Goal: Task Accomplishment & Management: Manage account settings

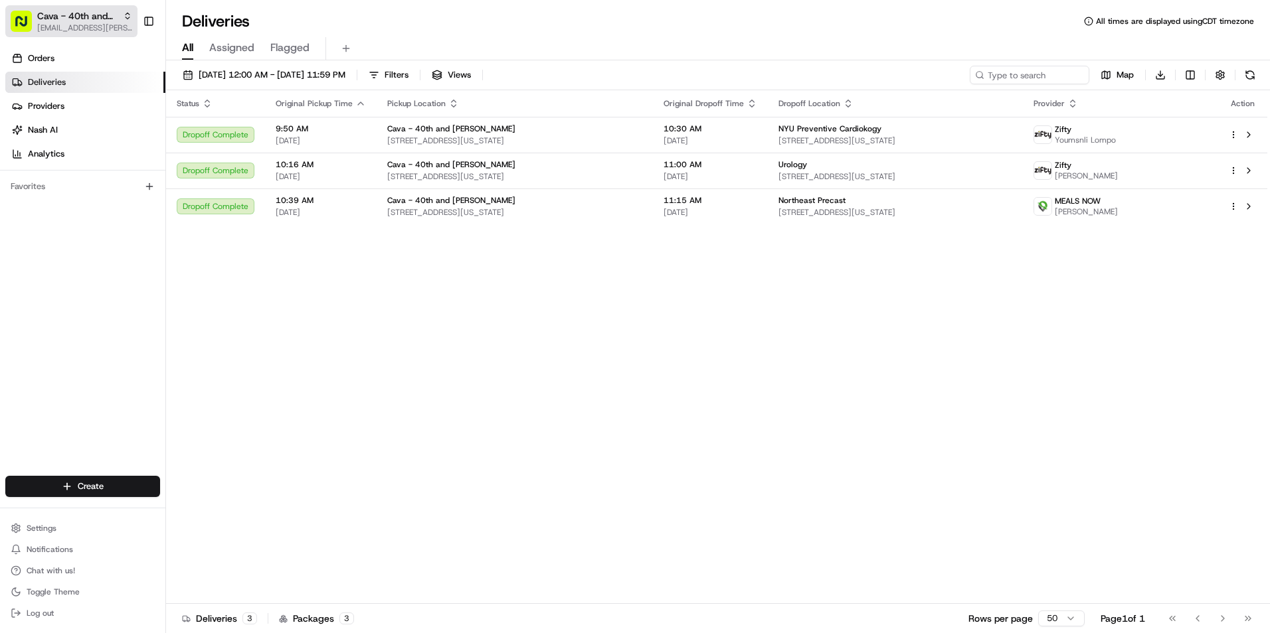
click at [109, 23] on span "[EMAIL_ADDRESS][PERSON_NAME][DOMAIN_NAME]" at bounding box center [84, 28] width 95 height 11
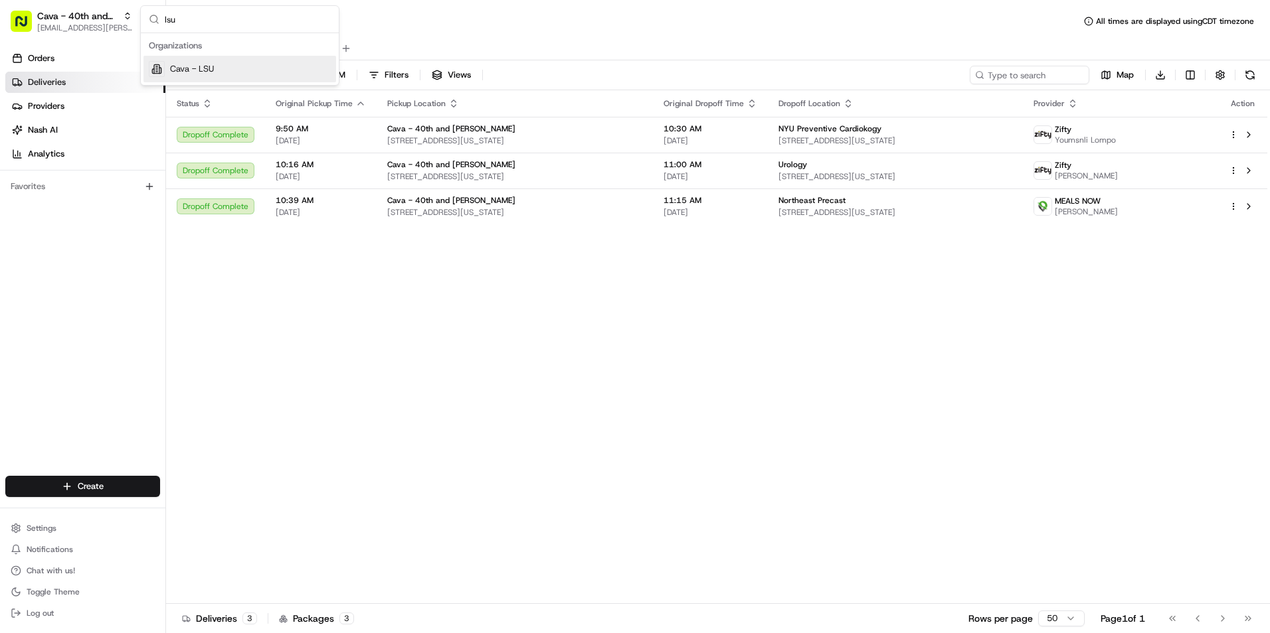
type input "lsu"
click at [226, 70] on div "Cava - LSU" at bounding box center [239, 69] width 193 height 27
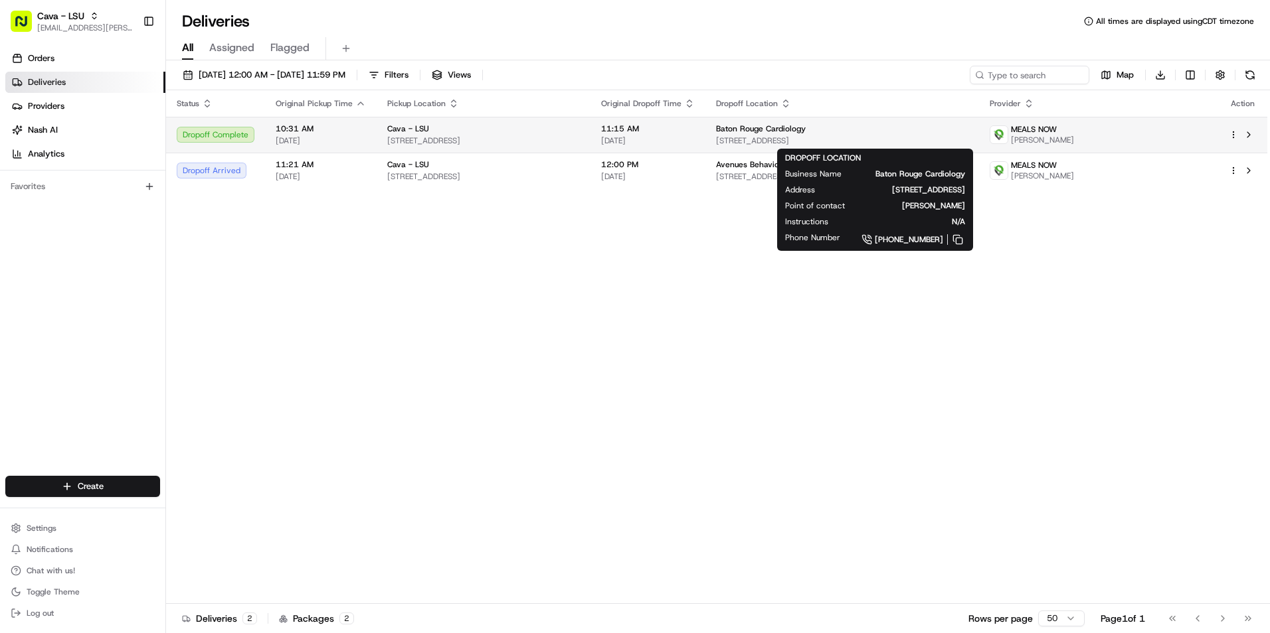
click at [791, 131] on span "Baton Rouge Cardiology" at bounding box center [761, 129] width 90 height 11
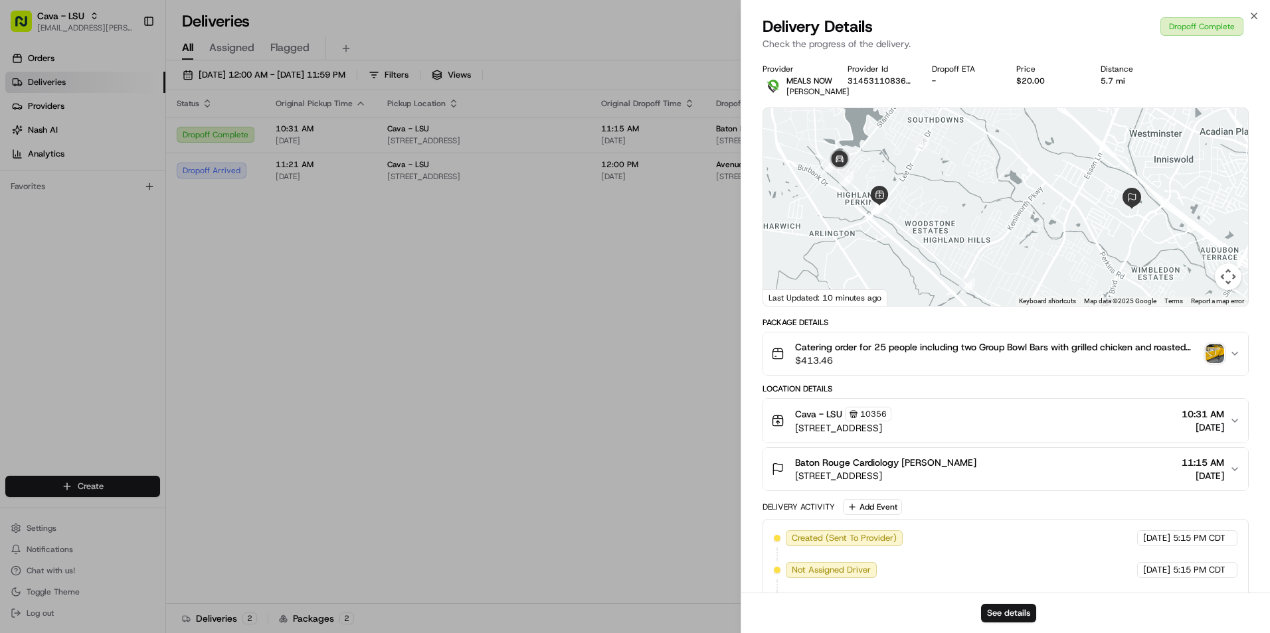
click at [1214, 361] on img "button" at bounding box center [1214, 354] width 19 height 19
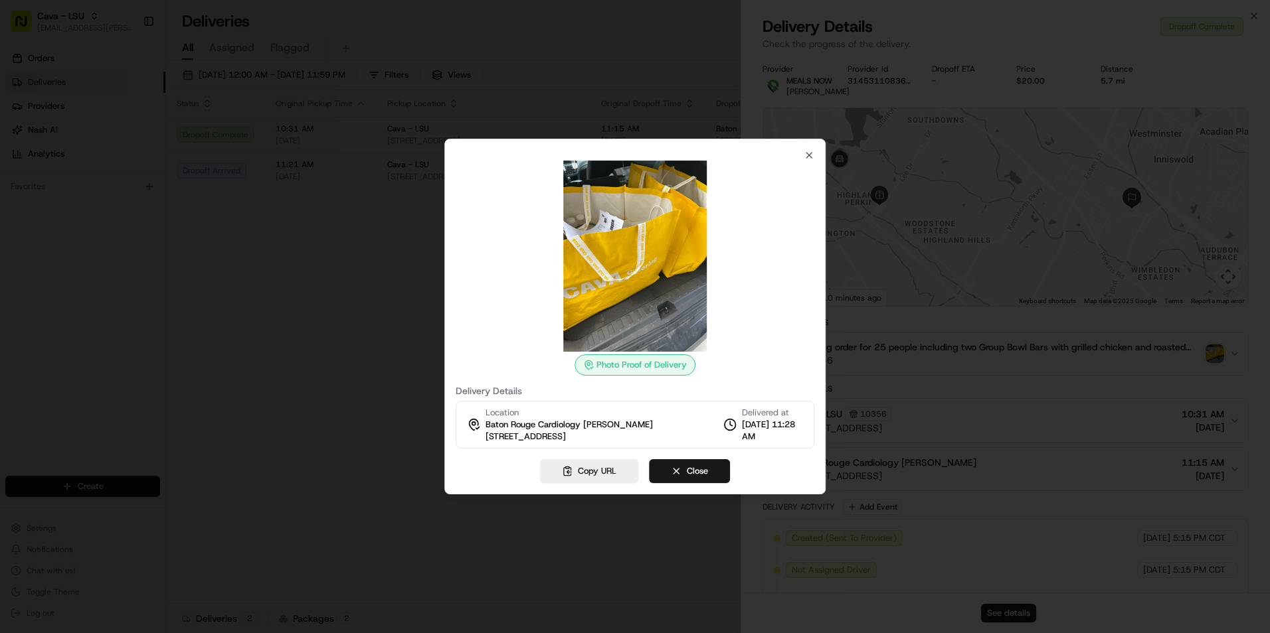
drag, startPoint x: 619, startPoint y: 274, endPoint x: 647, endPoint y: 214, distance: 66.2
click at [647, 214] on img at bounding box center [634, 256] width 191 height 191
click at [811, 155] on icon "button" at bounding box center [808, 155] width 11 height 11
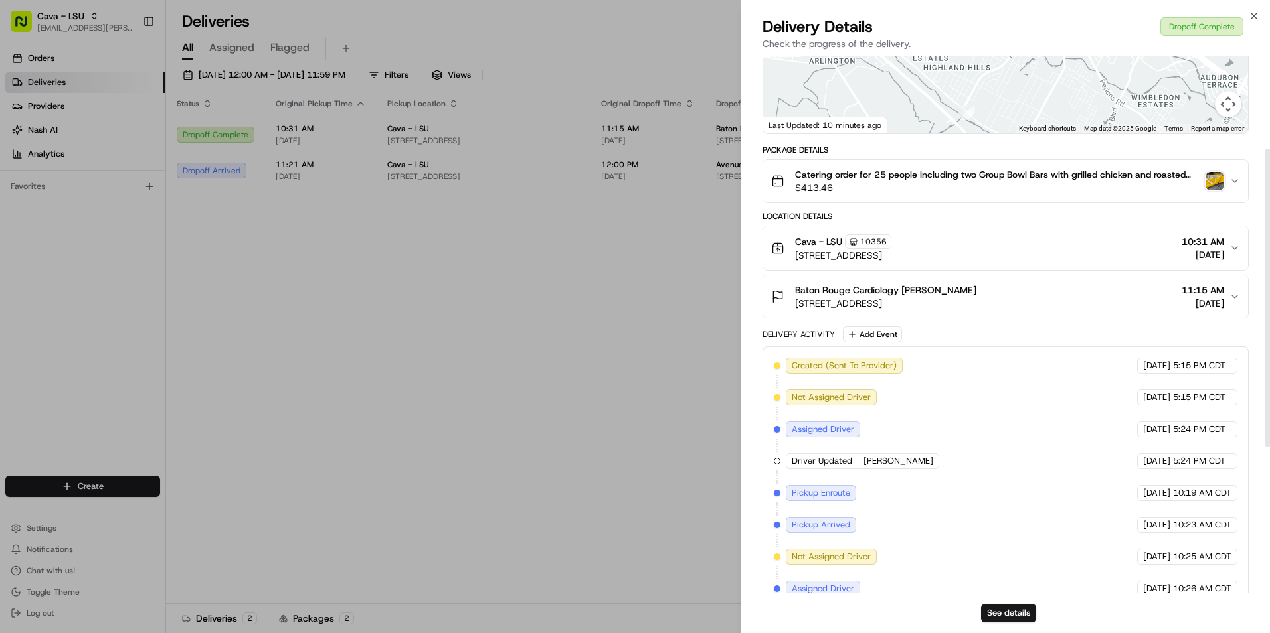
scroll to position [164, 0]
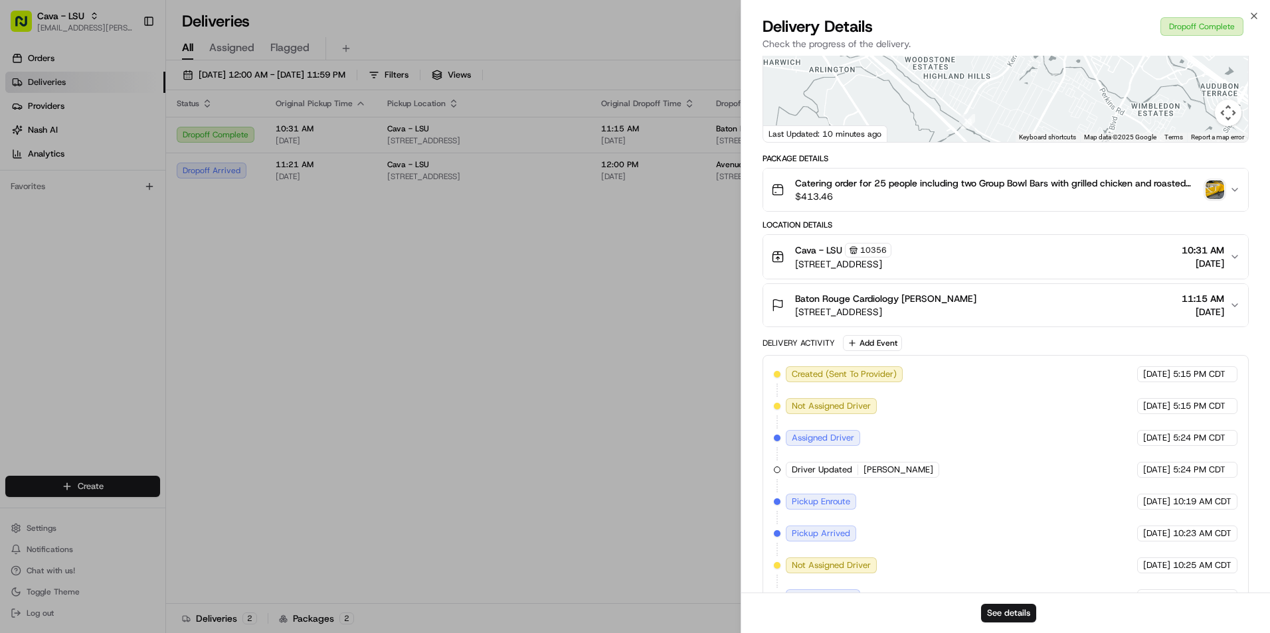
click at [1236, 195] on icon "button" at bounding box center [1234, 190] width 11 height 11
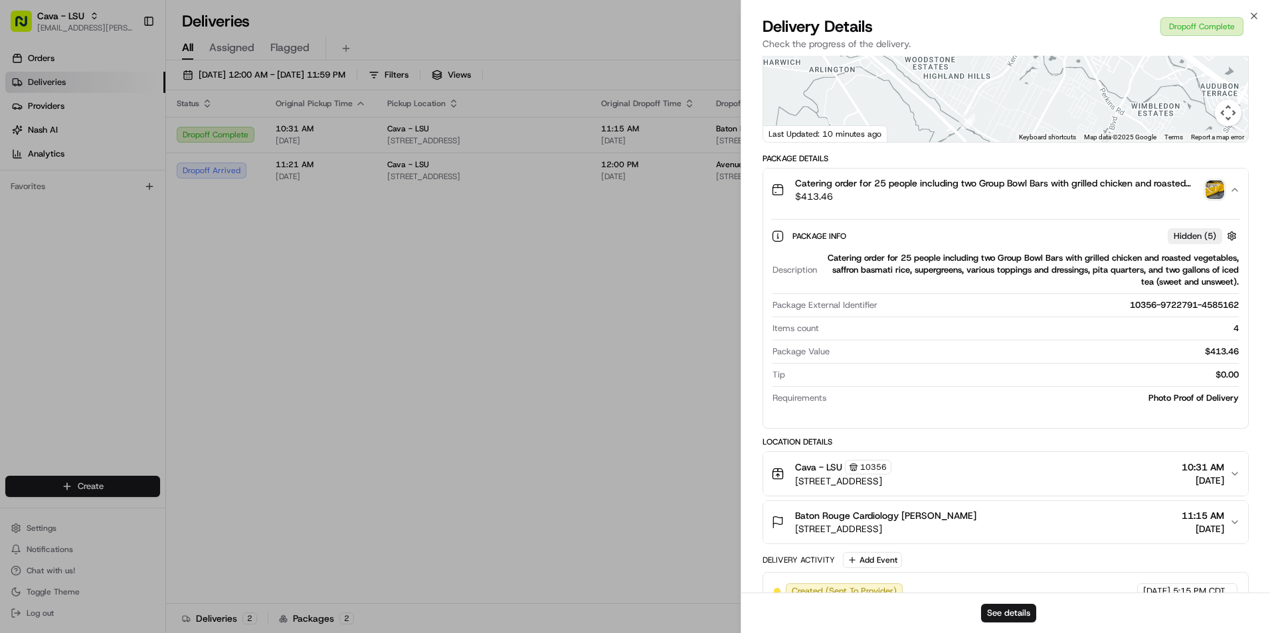
click at [1215, 199] on img "button" at bounding box center [1214, 190] width 19 height 19
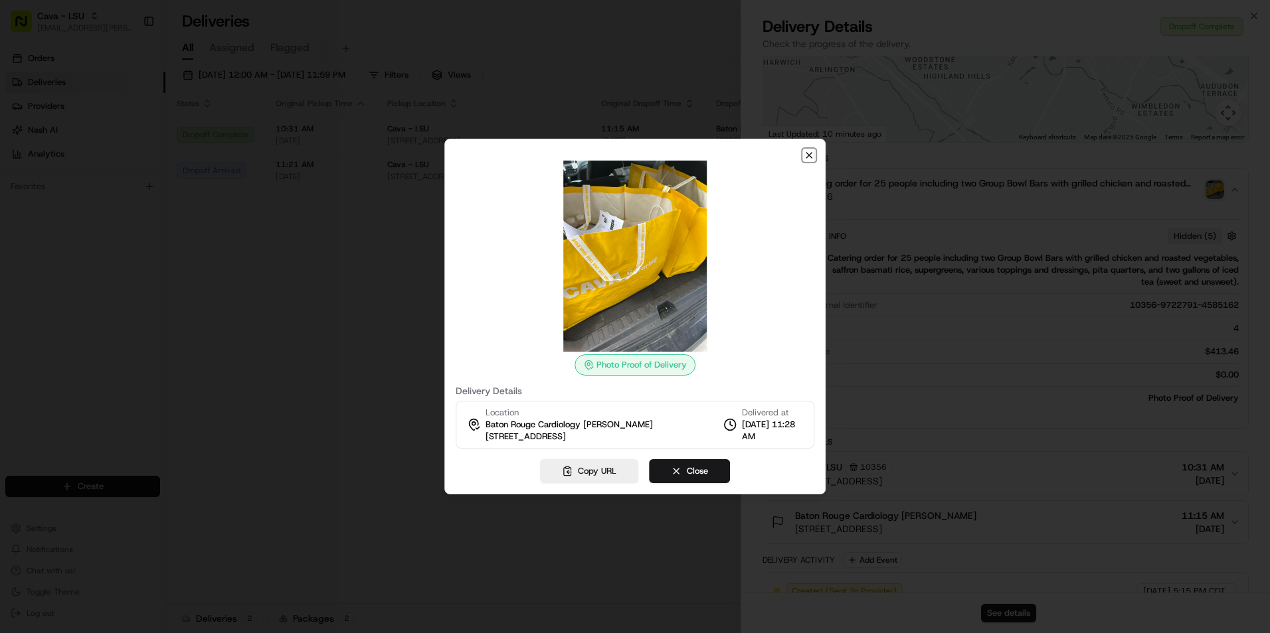
click at [811, 153] on icon "button" at bounding box center [808, 155] width 11 height 11
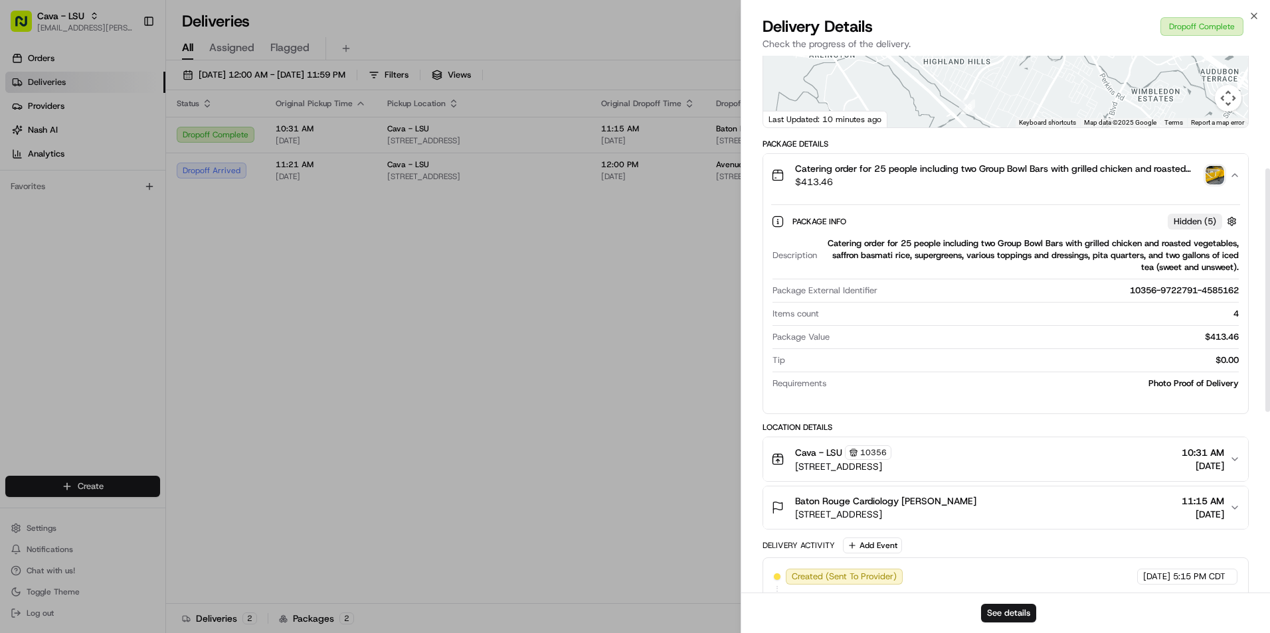
scroll to position [116, 0]
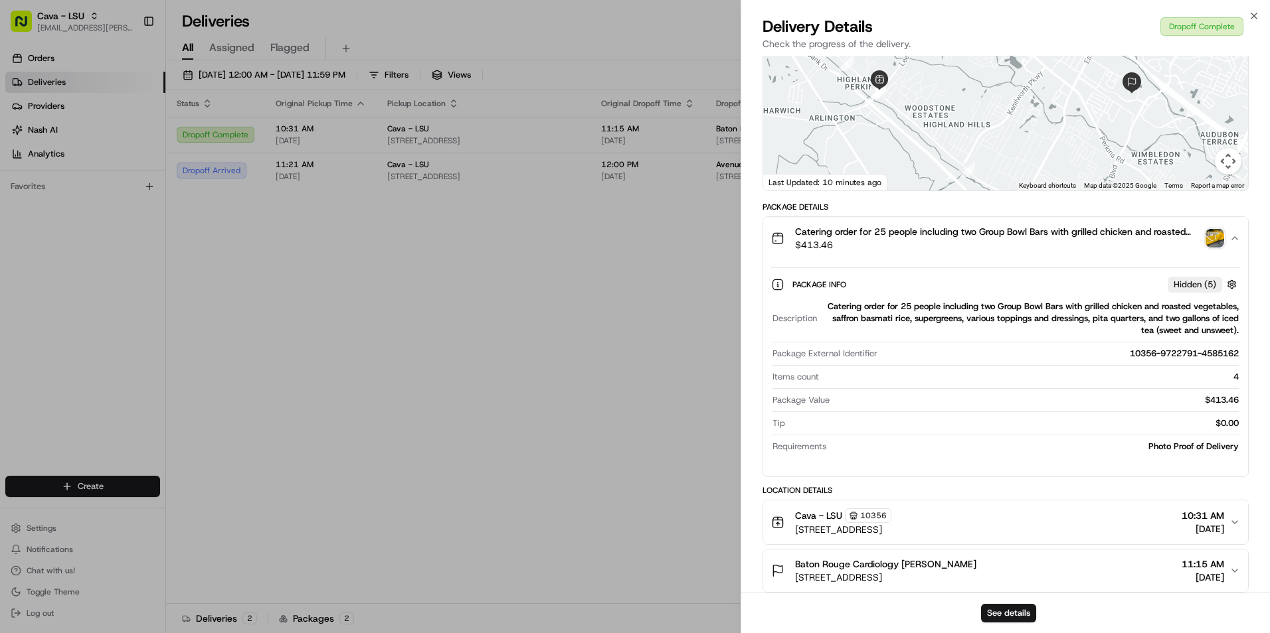
click at [1210, 248] on img "button" at bounding box center [1214, 238] width 19 height 19
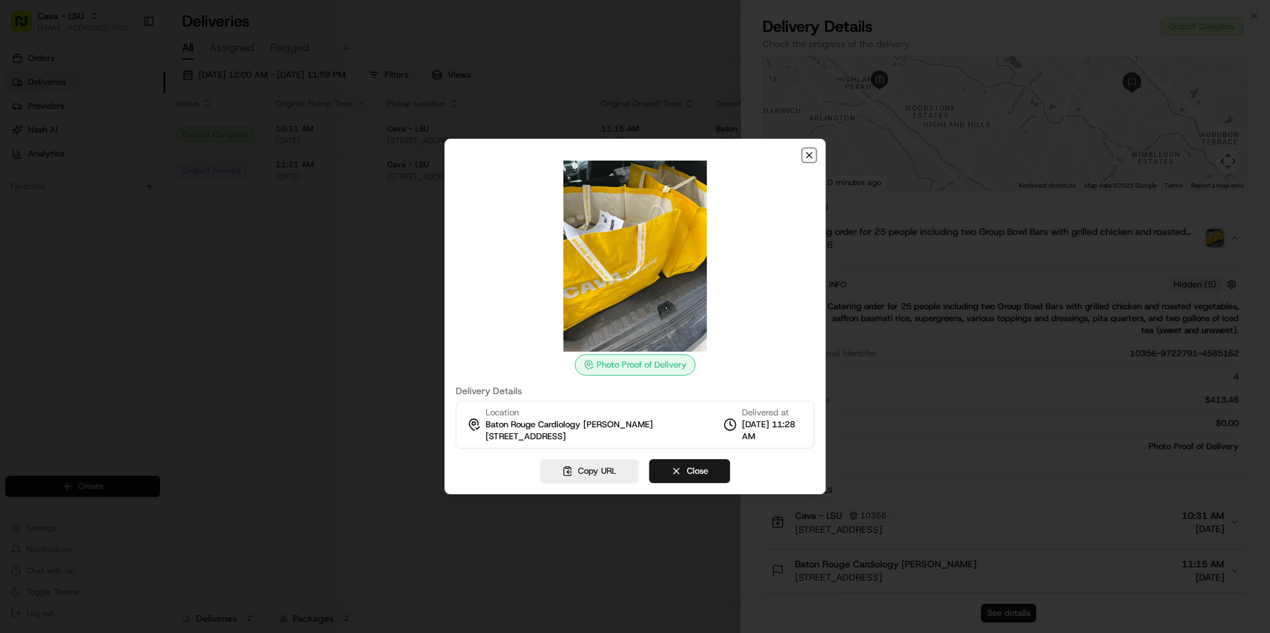
click at [806, 154] on icon "button" at bounding box center [808, 155] width 11 height 11
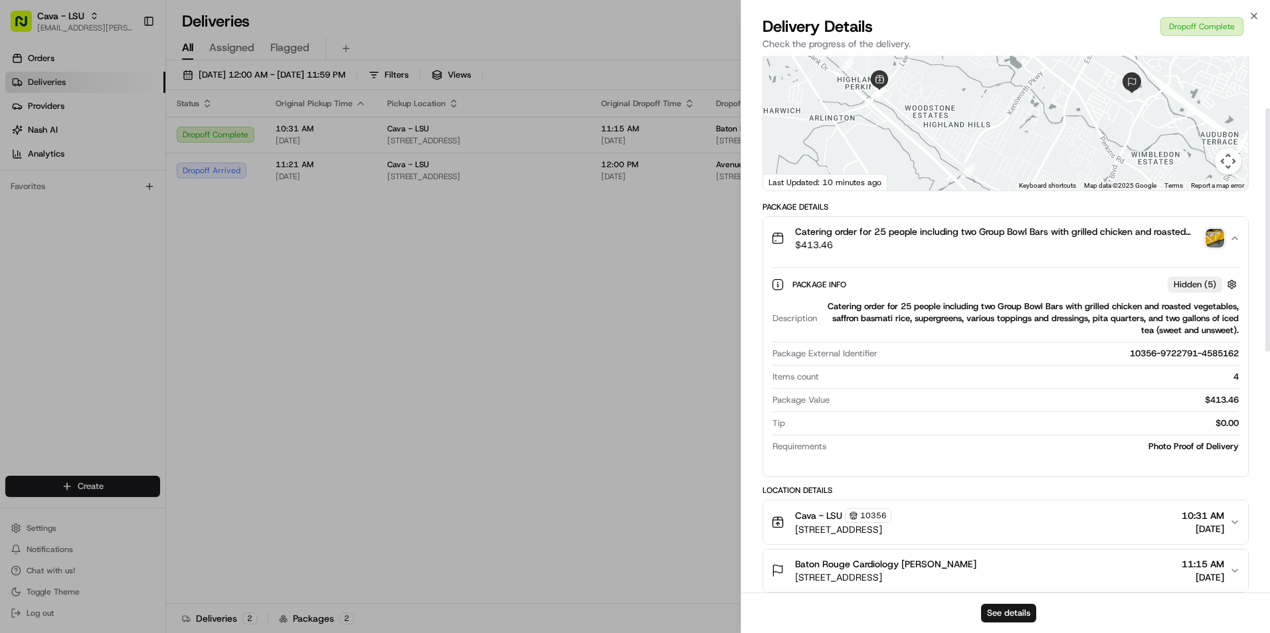
click at [1223, 245] on img "button" at bounding box center [1214, 238] width 19 height 19
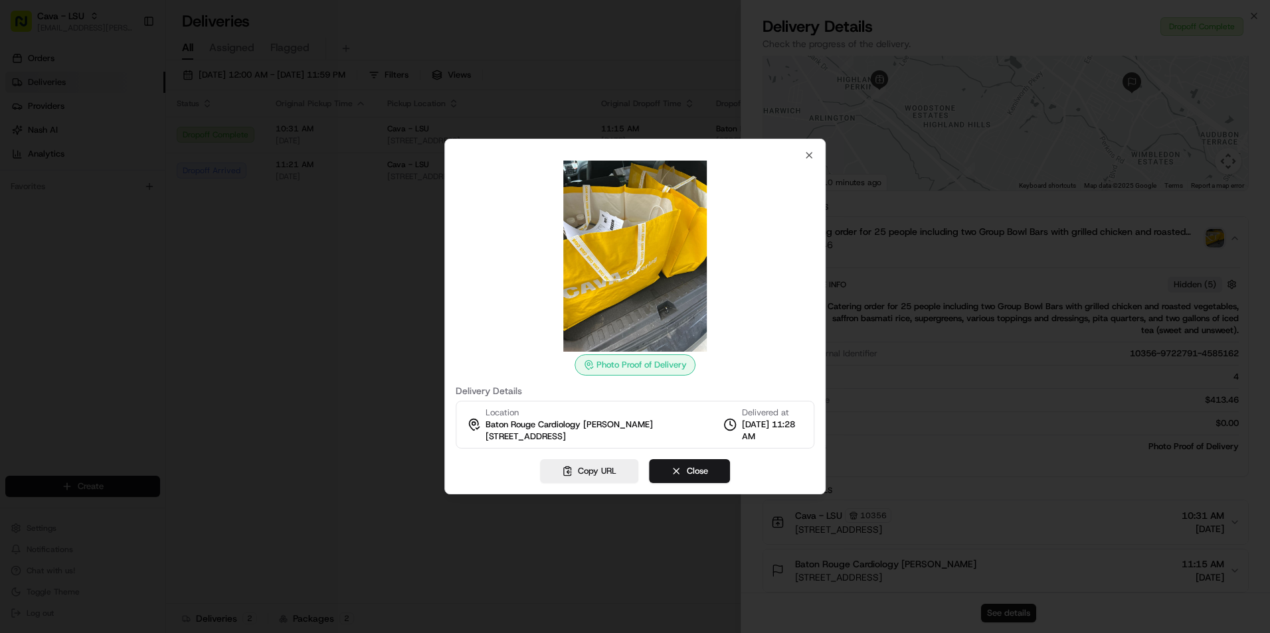
click at [689, 278] on img at bounding box center [634, 256] width 191 height 191
click at [808, 153] on icon "button" at bounding box center [808, 155] width 11 height 11
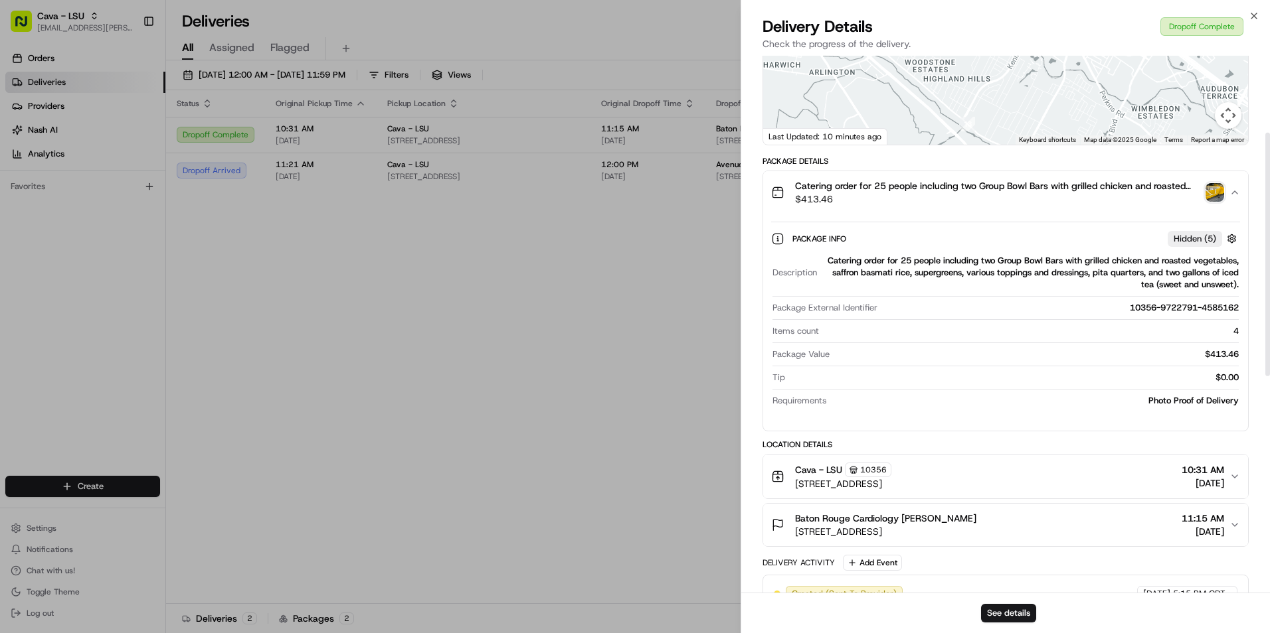
scroll to position [182, 0]
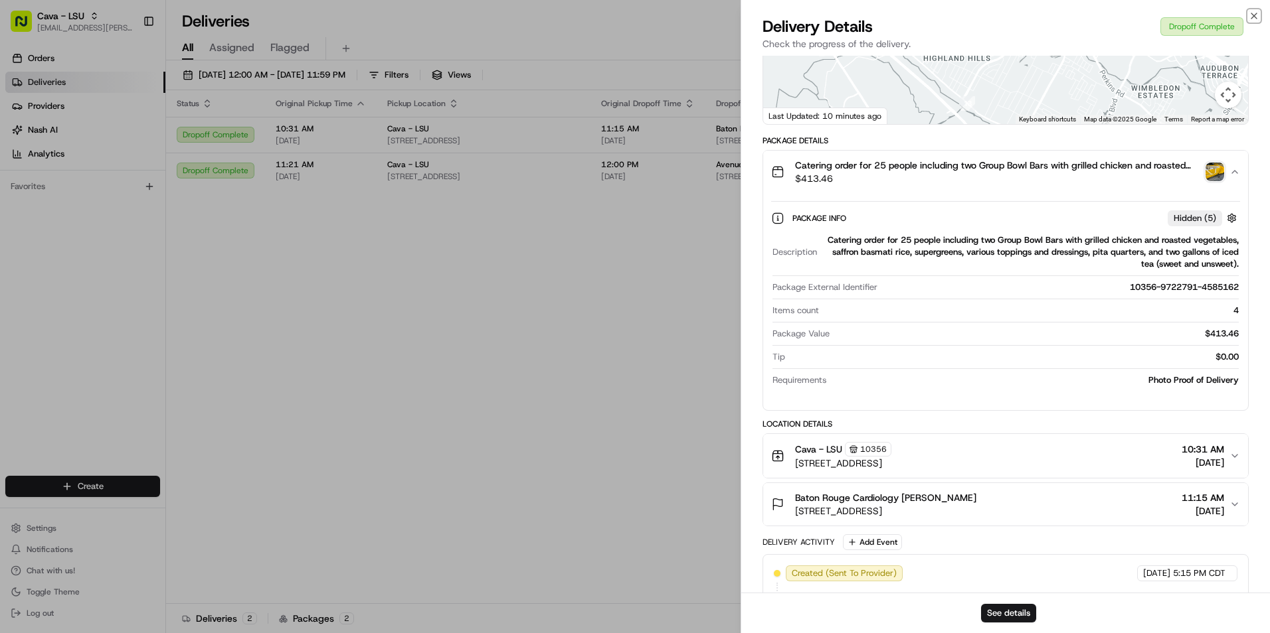
click at [1255, 14] on icon "button" at bounding box center [1253, 16] width 11 height 11
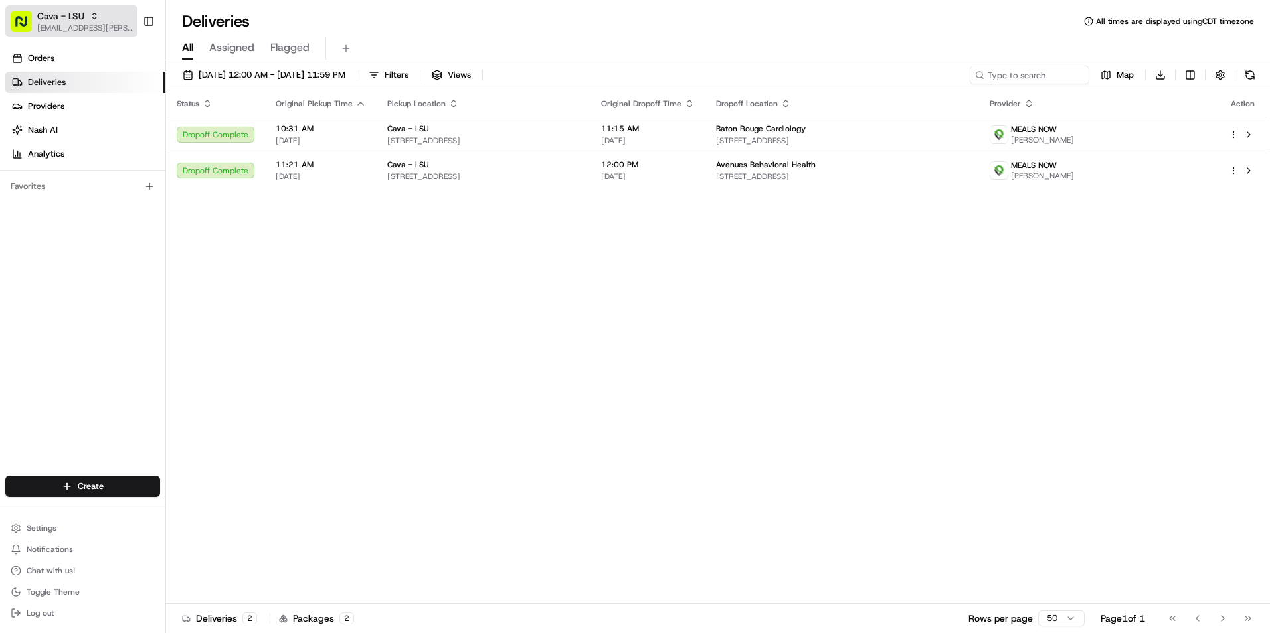
click at [70, 17] on span "Cava - LSU" at bounding box center [60, 15] width 47 height 13
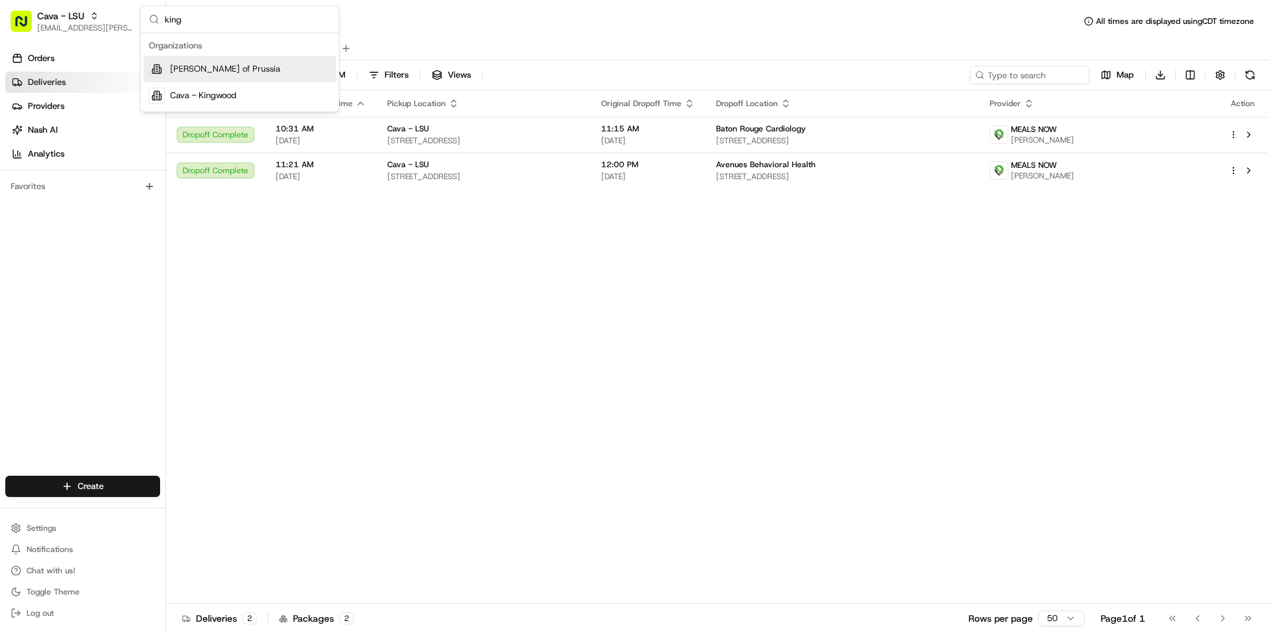
type input "king"
click at [254, 62] on div "[PERSON_NAME] of Prussia" at bounding box center [239, 69] width 193 height 27
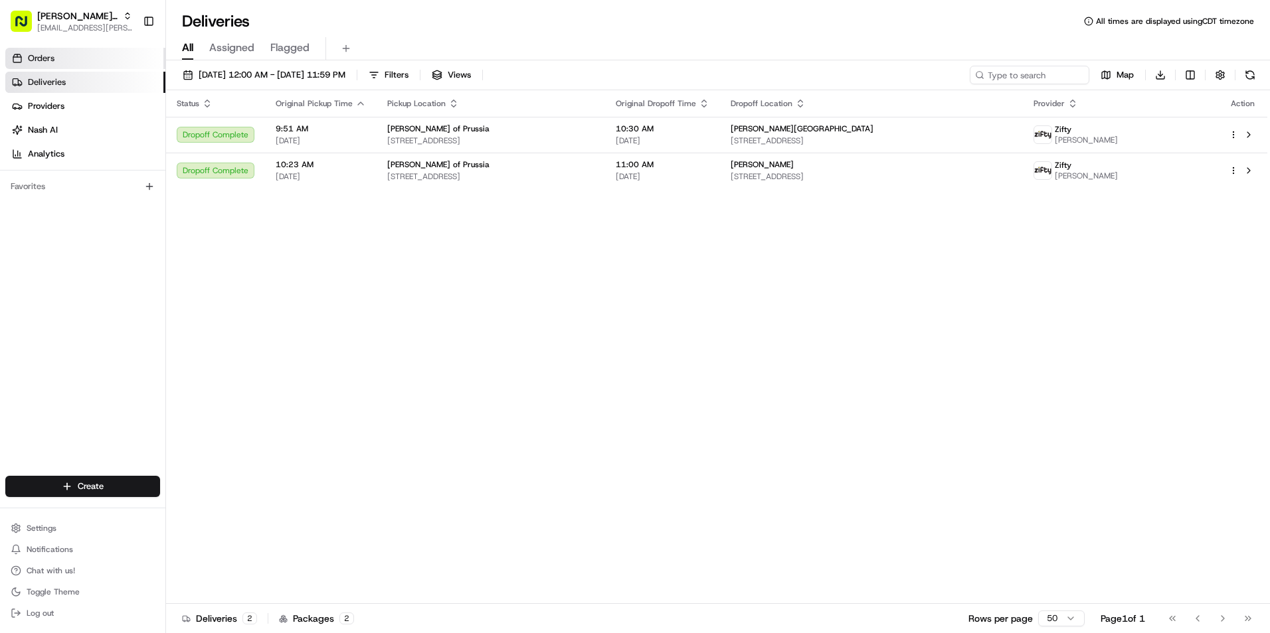
click at [95, 66] on link "Orders" at bounding box center [85, 58] width 160 height 21
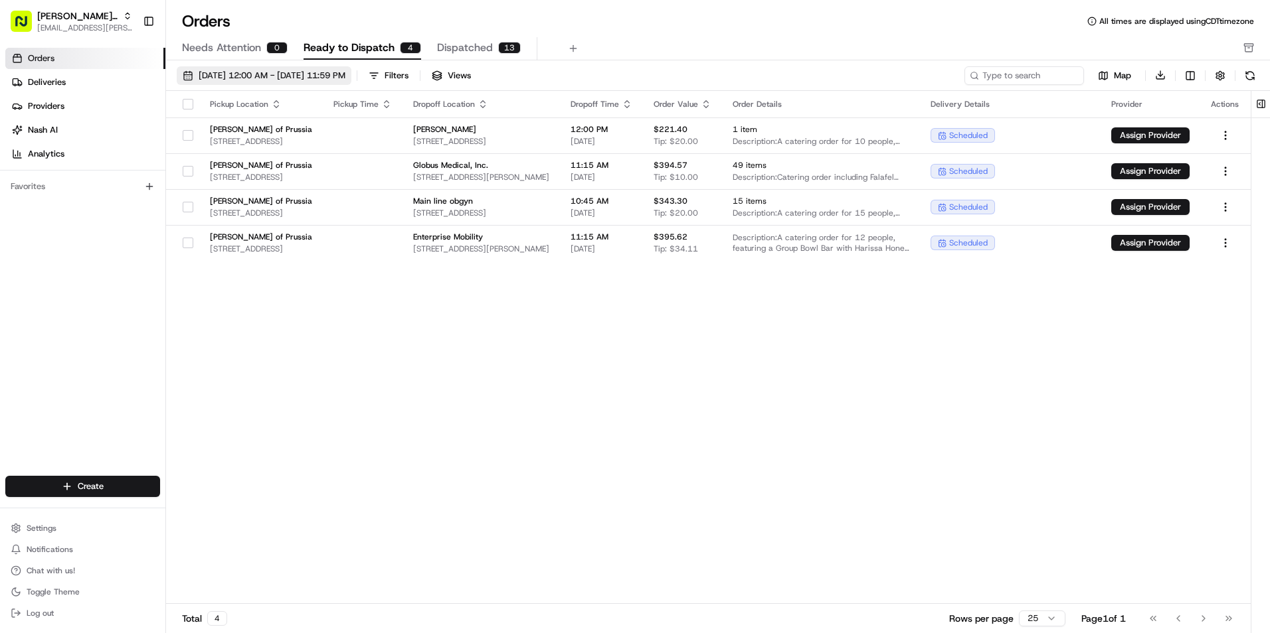
click at [345, 74] on span "[DATE] 12:00 AM - [DATE] 11:59 PM" at bounding box center [272, 76] width 147 height 12
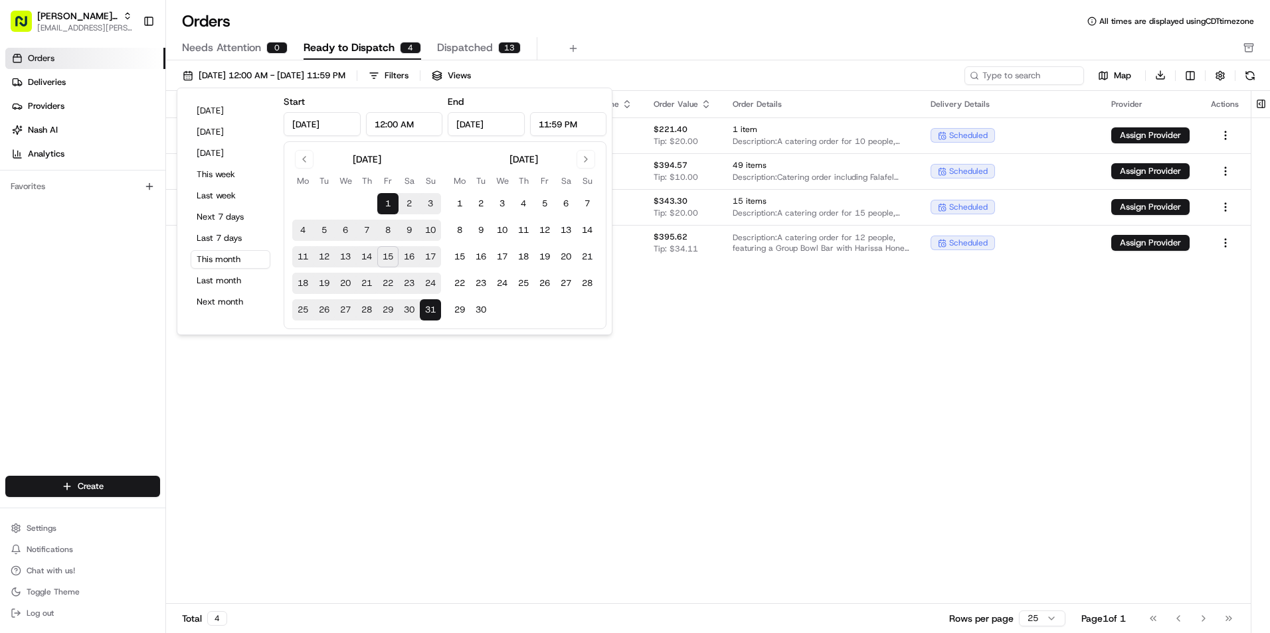
click at [303, 282] on button "18" at bounding box center [302, 283] width 21 height 21
type input "[DATE]"
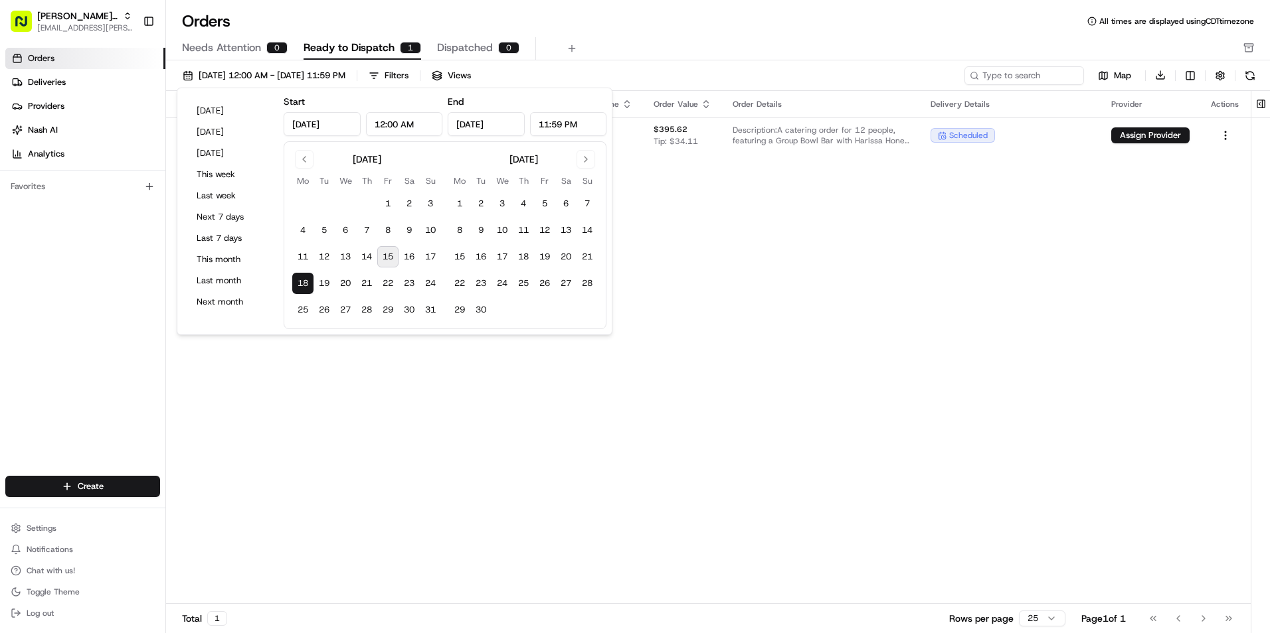
click at [697, 36] on div "Orders All times are displayed using CDT timezone Needs Attention 0 Ready to Di…" at bounding box center [718, 36] width 1104 height 50
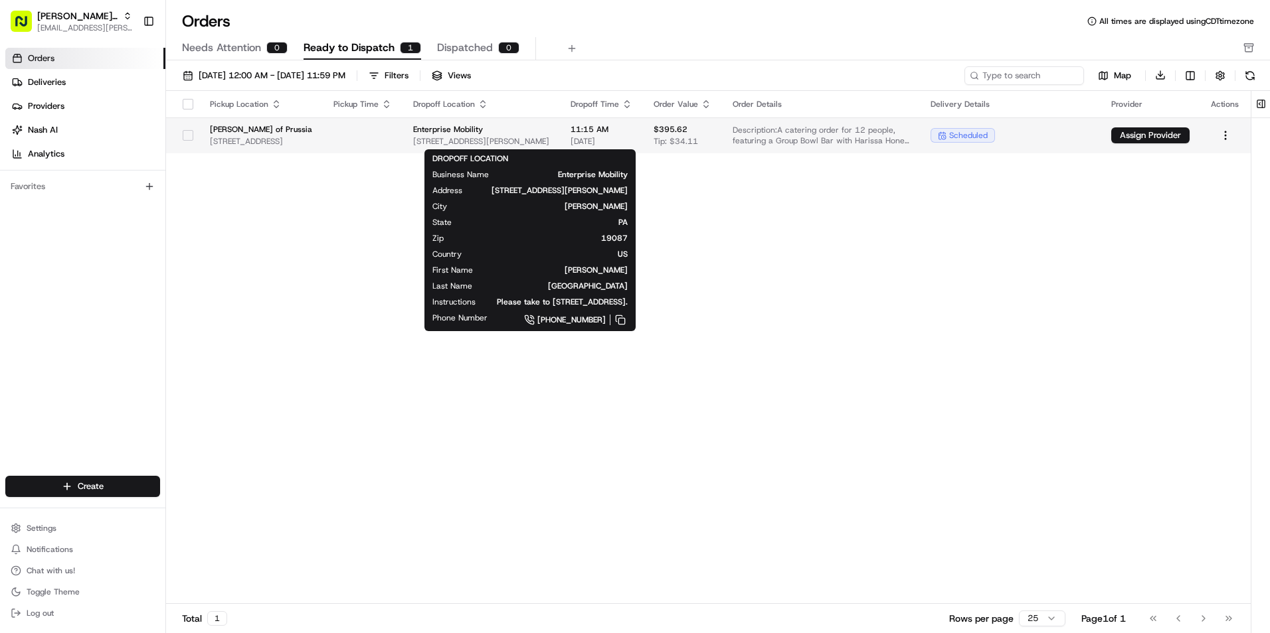
click at [549, 131] on span "Enterprise Mobility" at bounding box center [481, 129] width 136 height 11
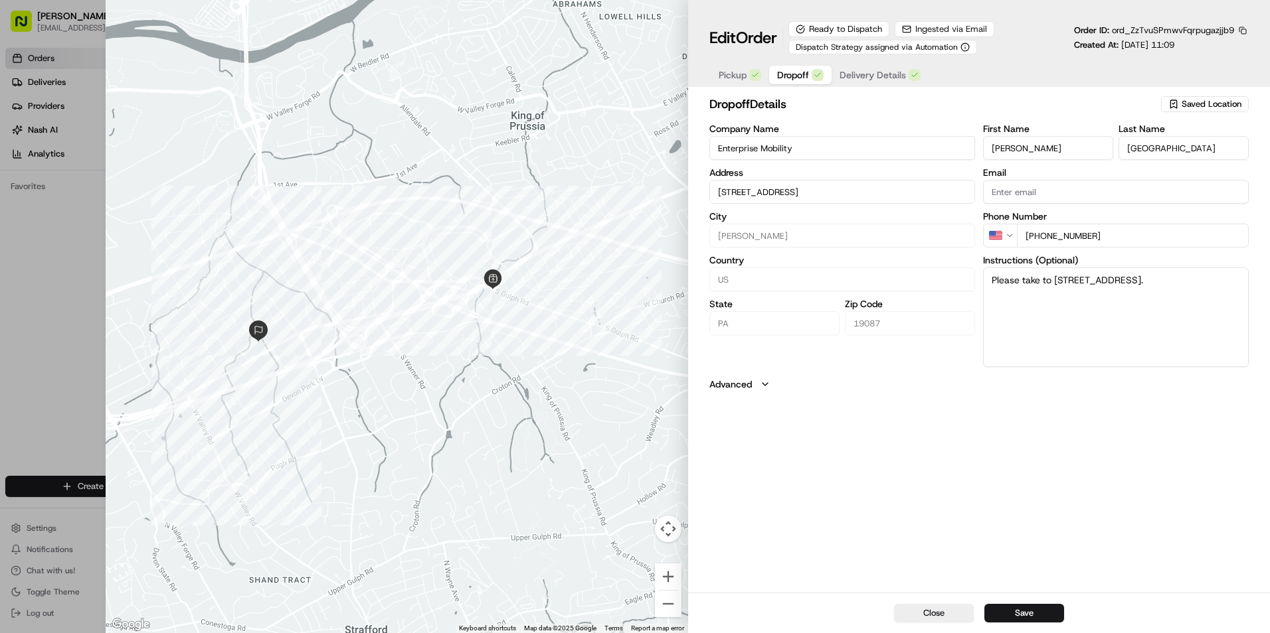
click at [791, 74] on span "Dropoff" at bounding box center [793, 74] width 32 height 13
click at [1074, 296] on textarea "Please take to [STREET_ADDRESS]." at bounding box center [1116, 318] width 266 height 100
type input "[STREET_ADDRESS]"
paste textarea "first floor in the Colony room you can call my cell beforehand."
click at [1065, 300] on textarea "Please take to [STREET_ADDRESS]. First floor in the Colony room you can call my…" at bounding box center [1116, 318] width 266 height 100
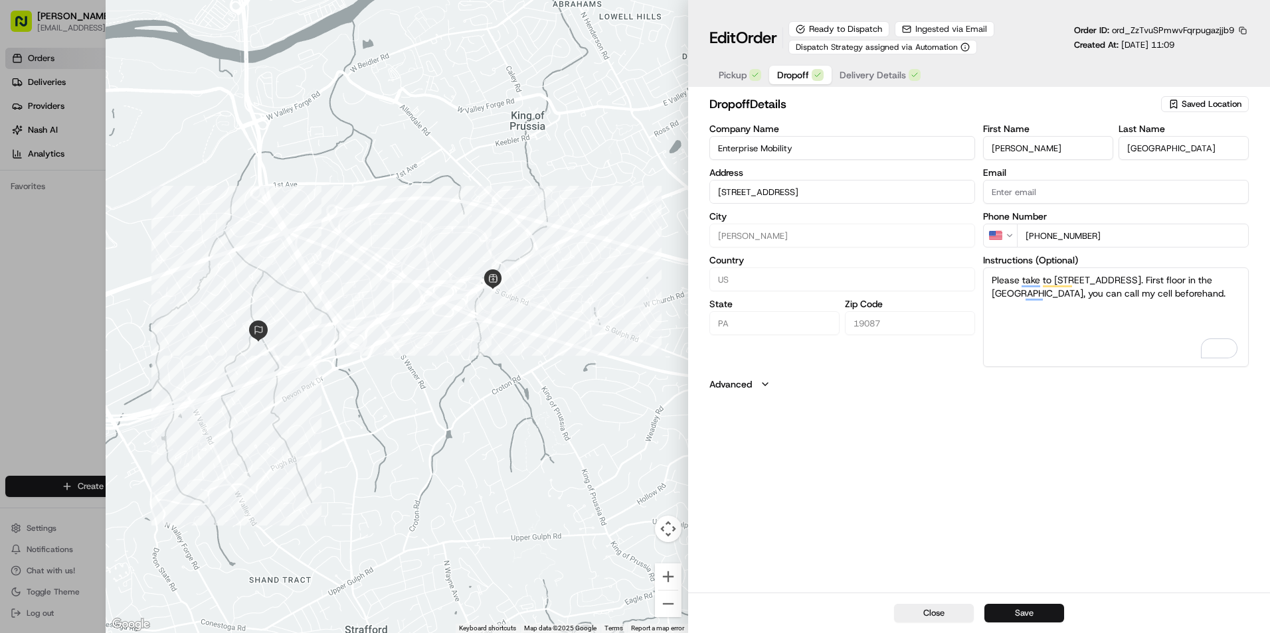
type textarea "Please take to [STREET_ADDRESS]. First floor in the [GEOGRAPHIC_DATA], you can …"
click at [1028, 617] on button "Save" at bounding box center [1024, 613] width 80 height 19
type input "[STREET_ADDRESS]"
type input "+1"
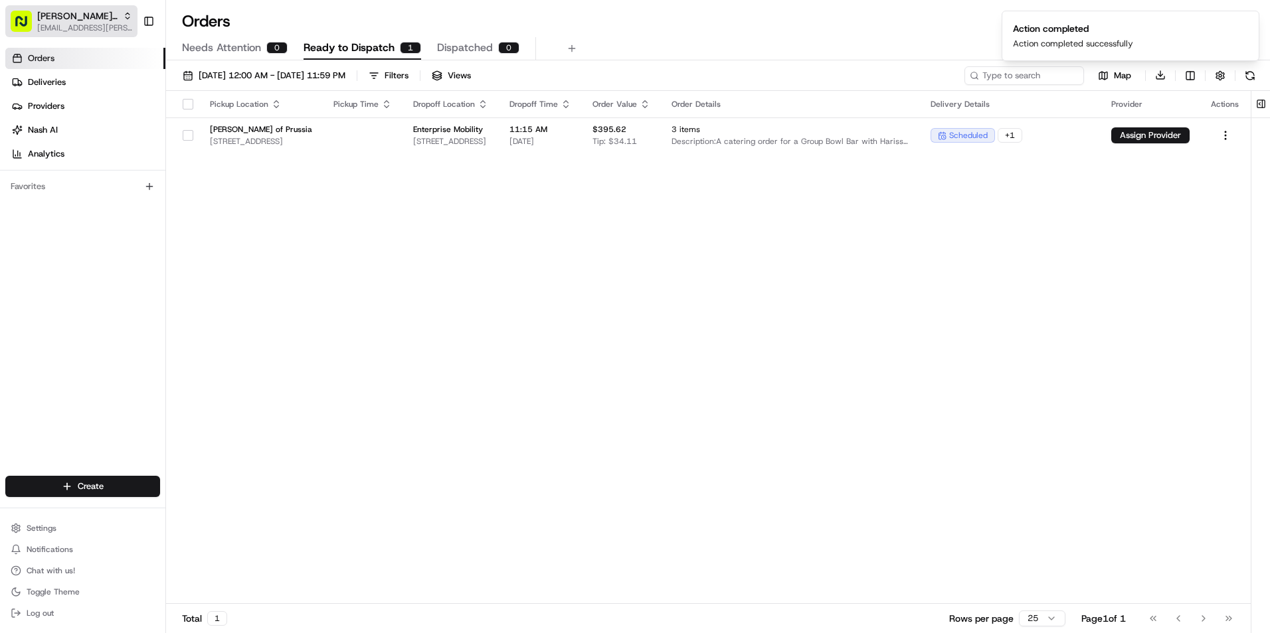
click at [67, 17] on span "[PERSON_NAME] of Prussia" at bounding box center [77, 15] width 80 height 13
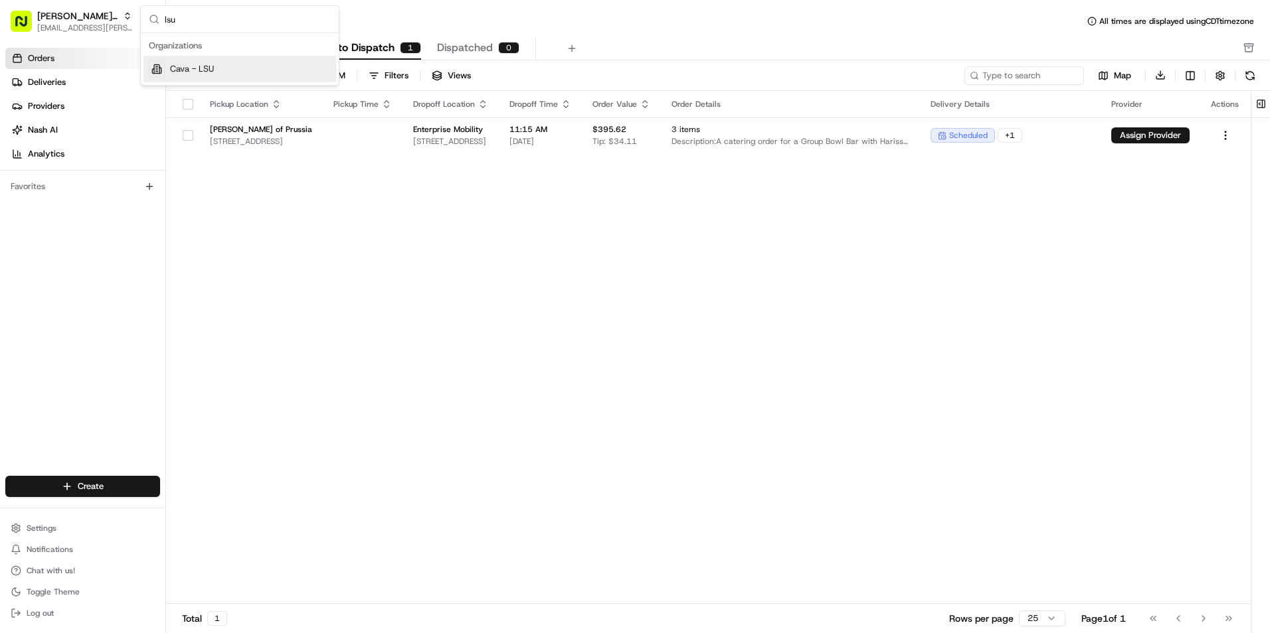
type input "lsu"
click at [238, 65] on div "Cava - LSU" at bounding box center [239, 69] width 193 height 27
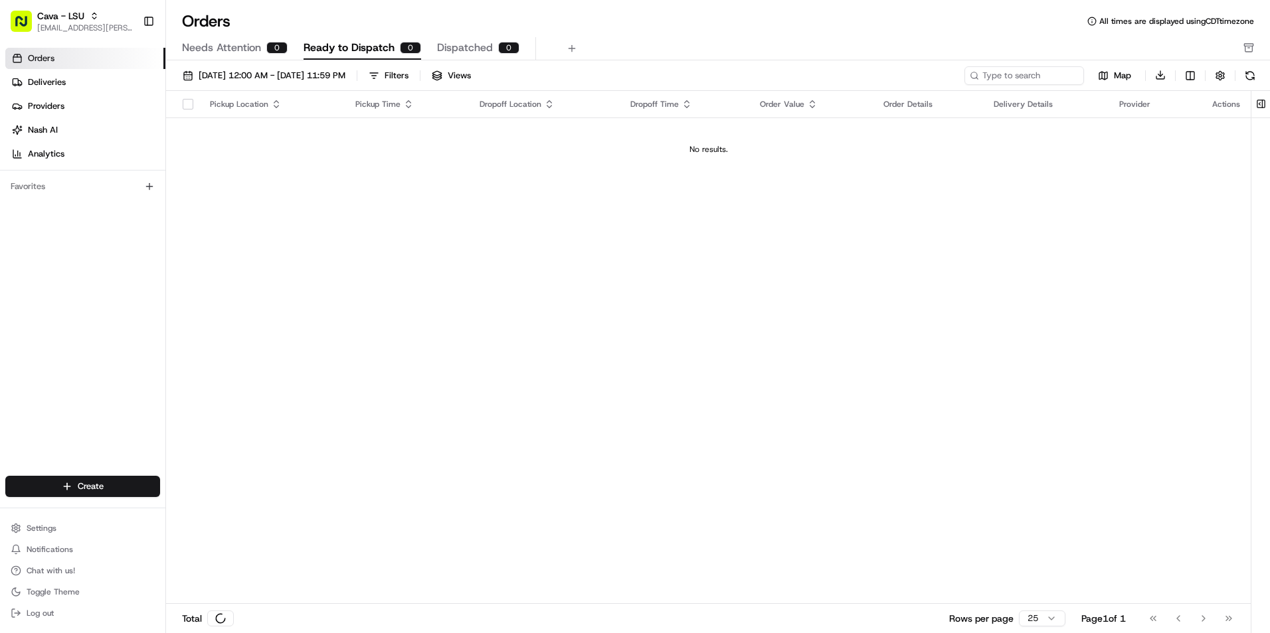
click at [76, 79] on link "Deliveries" at bounding box center [85, 82] width 160 height 21
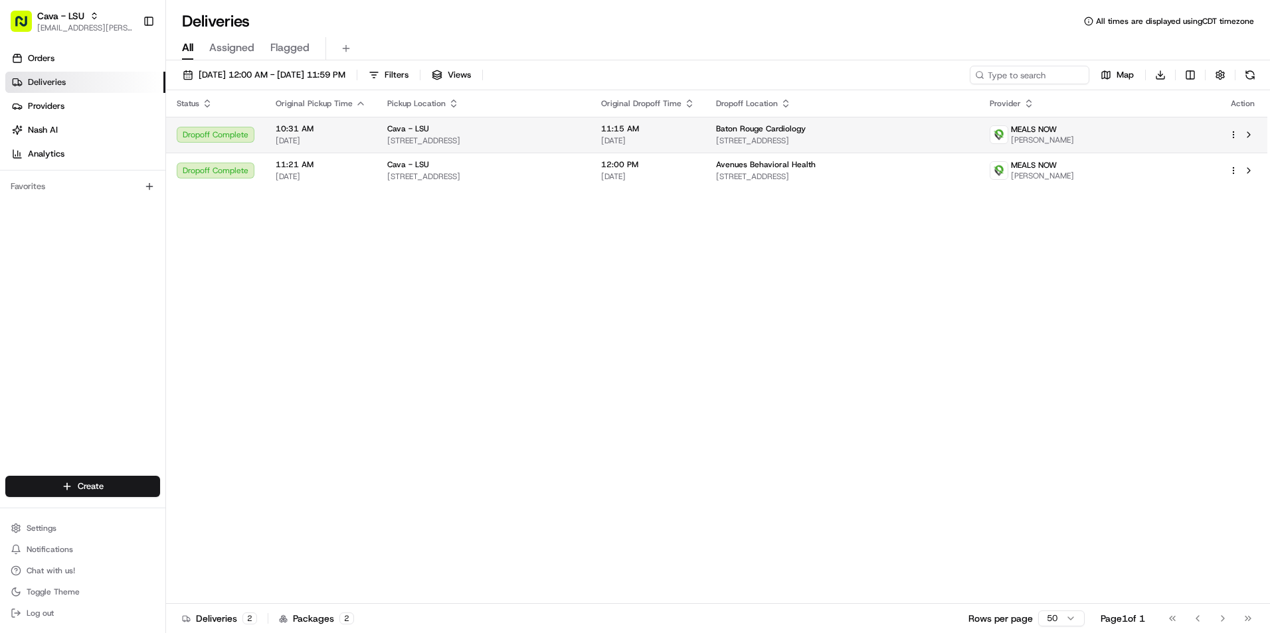
click at [705, 142] on td "11:15 AM [DATE]" at bounding box center [647, 135] width 115 height 36
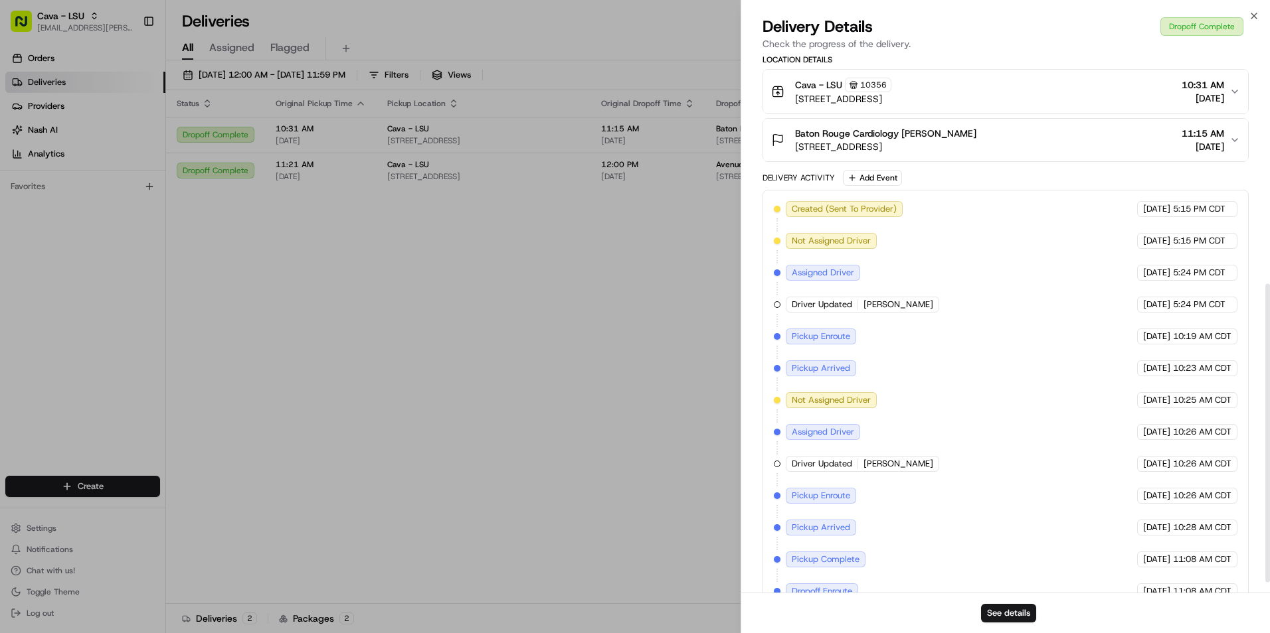
scroll to position [430, 0]
